Goal: Task Accomplishment & Management: Use online tool/utility

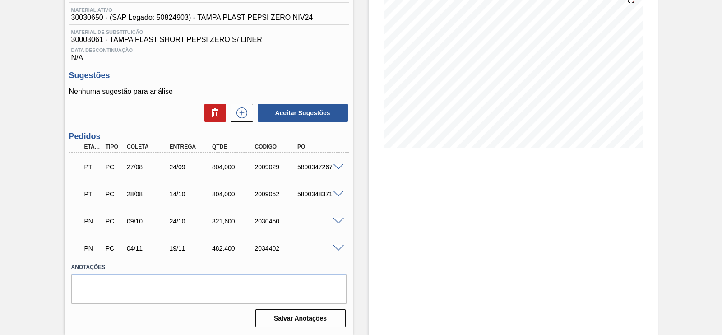
scroll to position [118, 0]
click at [341, 220] on span at bounding box center [338, 221] width 11 height 7
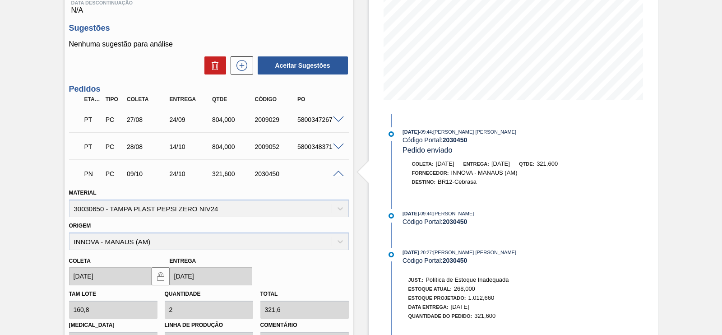
scroll to position [111, 0]
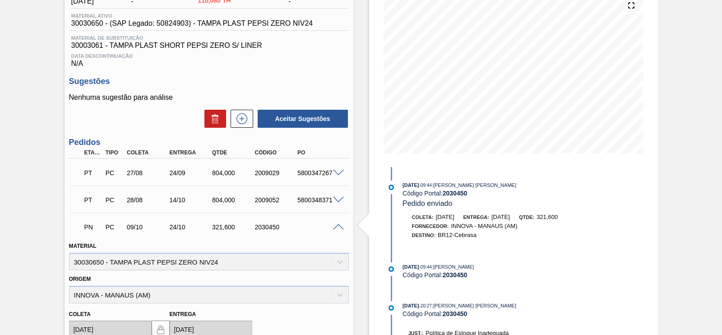
click at [336, 225] on span at bounding box center [338, 227] width 11 height 7
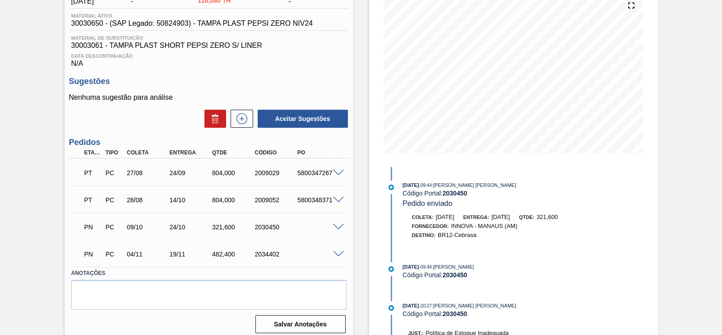
scroll to position [118, 0]
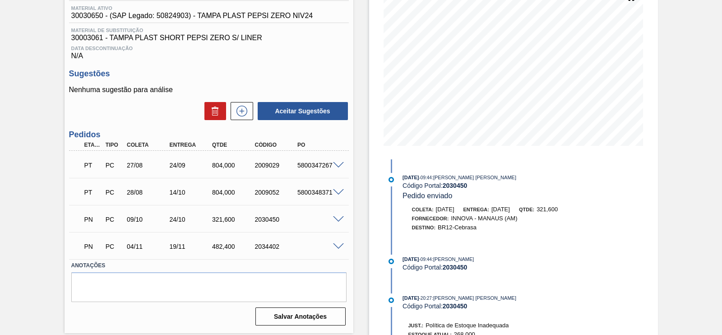
click at [340, 250] on span at bounding box center [338, 246] width 11 height 7
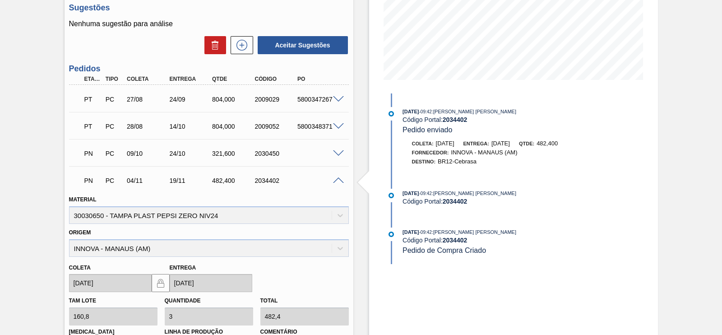
scroll to position [54, 0]
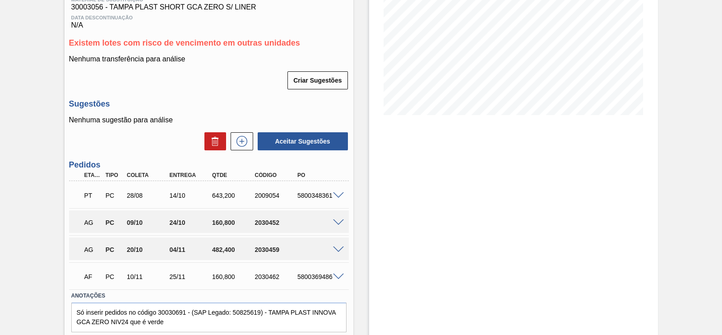
scroll to position [169, 0]
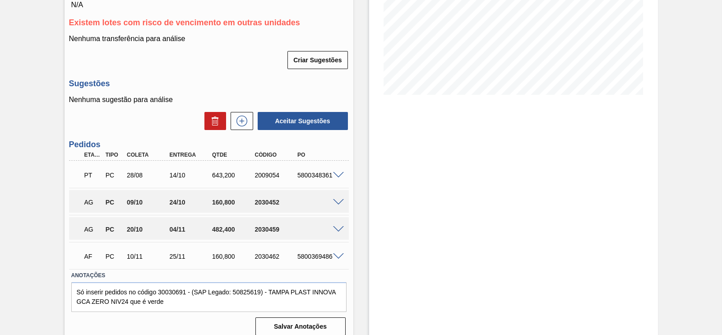
click at [338, 204] on span at bounding box center [338, 202] width 11 height 7
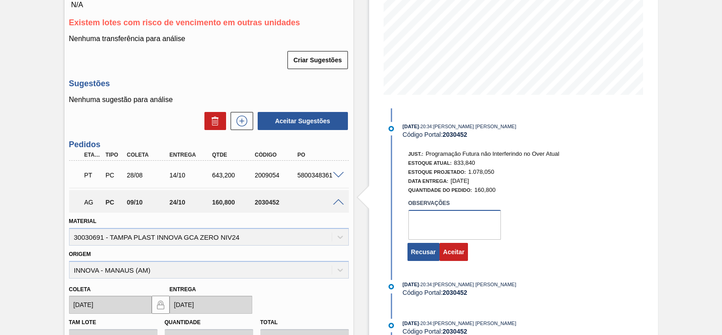
click at [433, 223] on textarea at bounding box center [455, 225] width 93 height 30
type textarea "ok"
click at [457, 254] on button "Aceitar" at bounding box center [454, 252] width 28 height 18
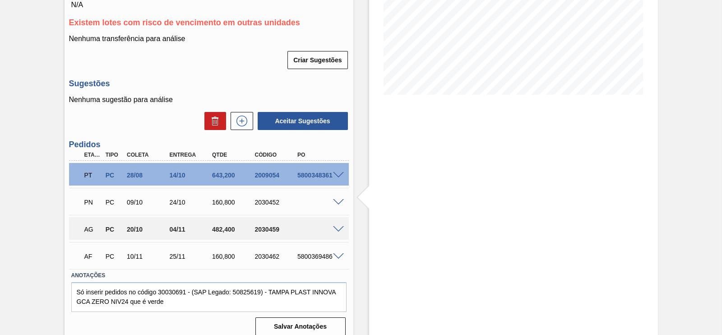
click at [340, 235] on div "AG PC 20/10 04/11 482,400 2030459" at bounding box center [209, 228] width 280 height 23
click at [339, 232] on span at bounding box center [338, 229] width 11 height 7
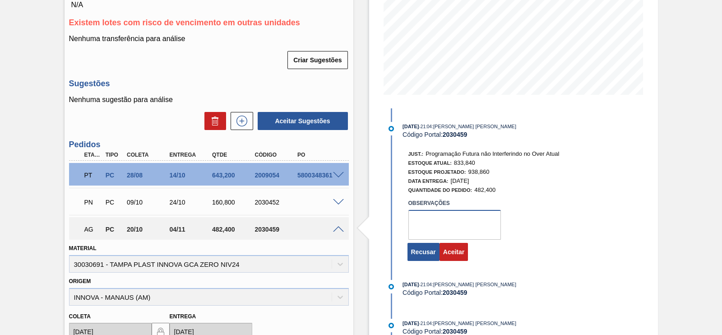
click at [438, 224] on textarea at bounding box center [455, 225] width 93 height 30
type textarea "p"
type textarea "ok"
click at [454, 256] on button "Aceitar" at bounding box center [454, 252] width 28 height 18
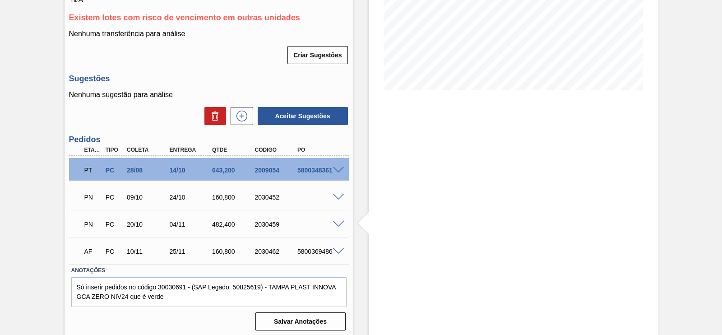
scroll to position [180, 0]
